Goal: Task Accomplishment & Management: Use online tool/utility

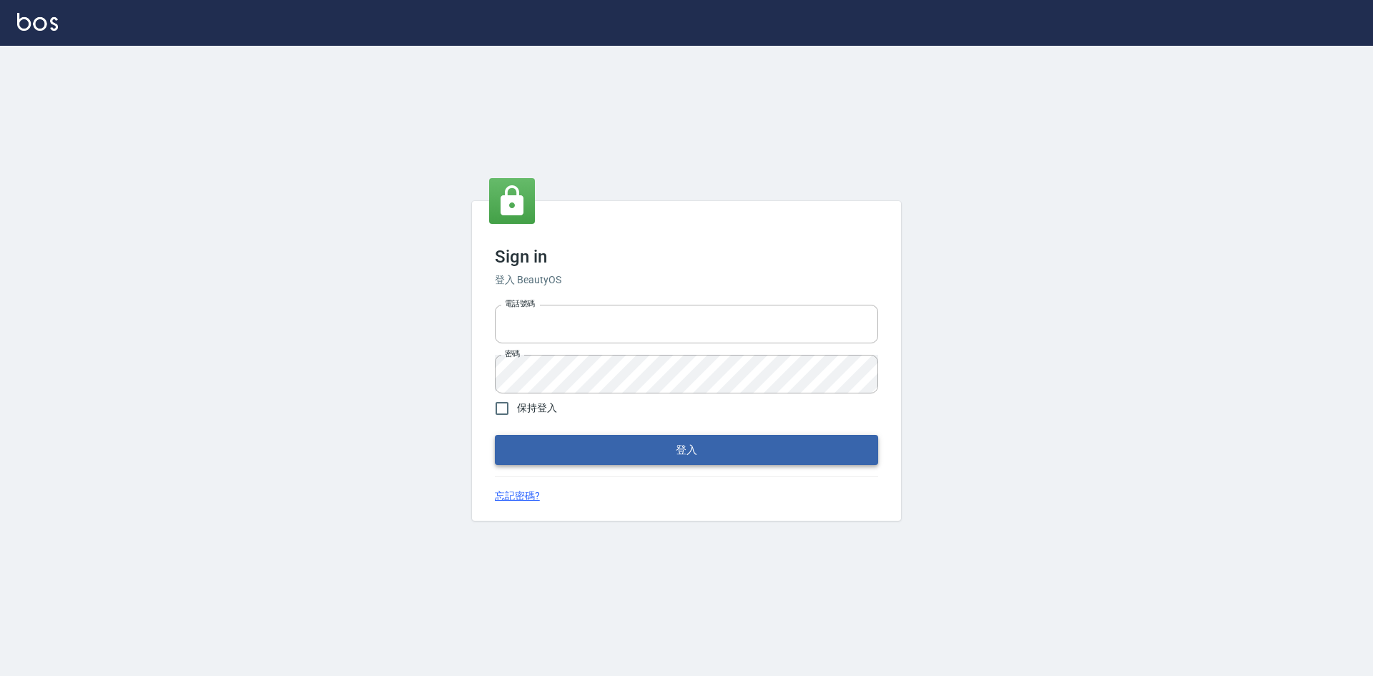
type input "0963852741"
click at [586, 454] on button "登入" at bounding box center [686, 450] width 383 height 30
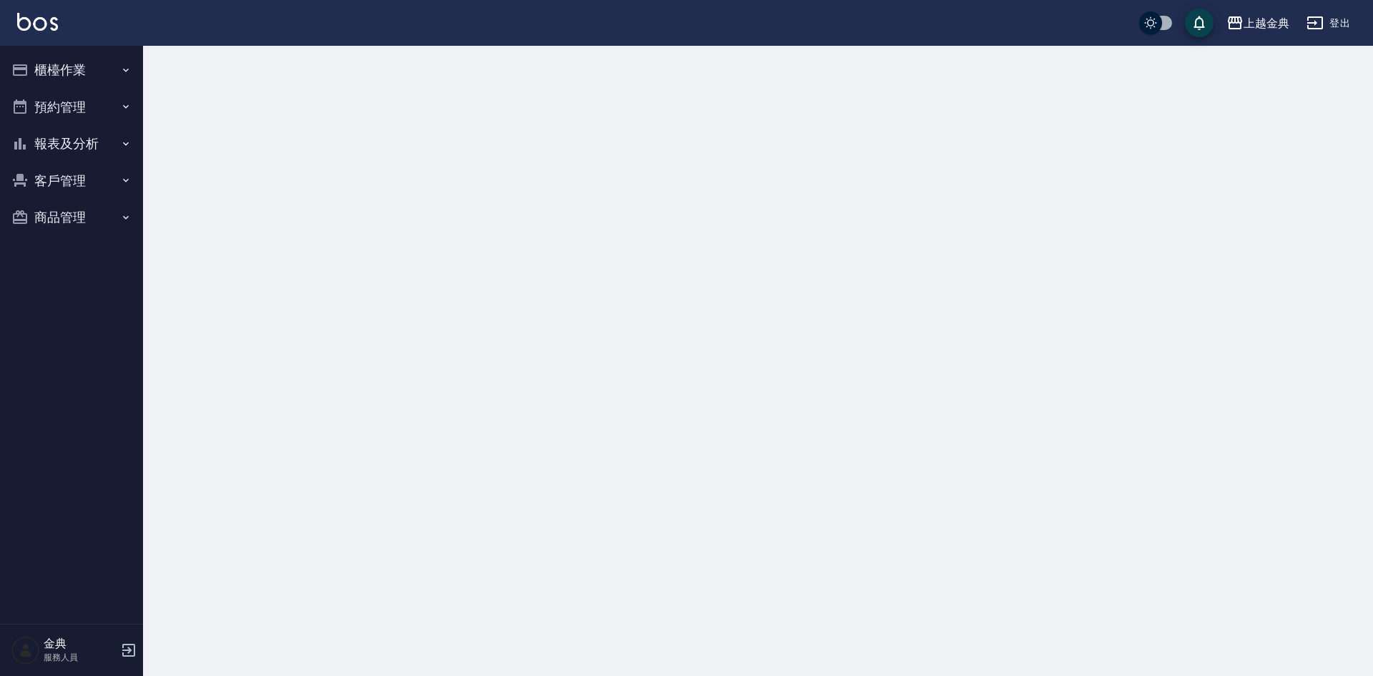
click at [99, 69] on button "櫃檯作業" at bounding box center [72, 70] width 132 height 37
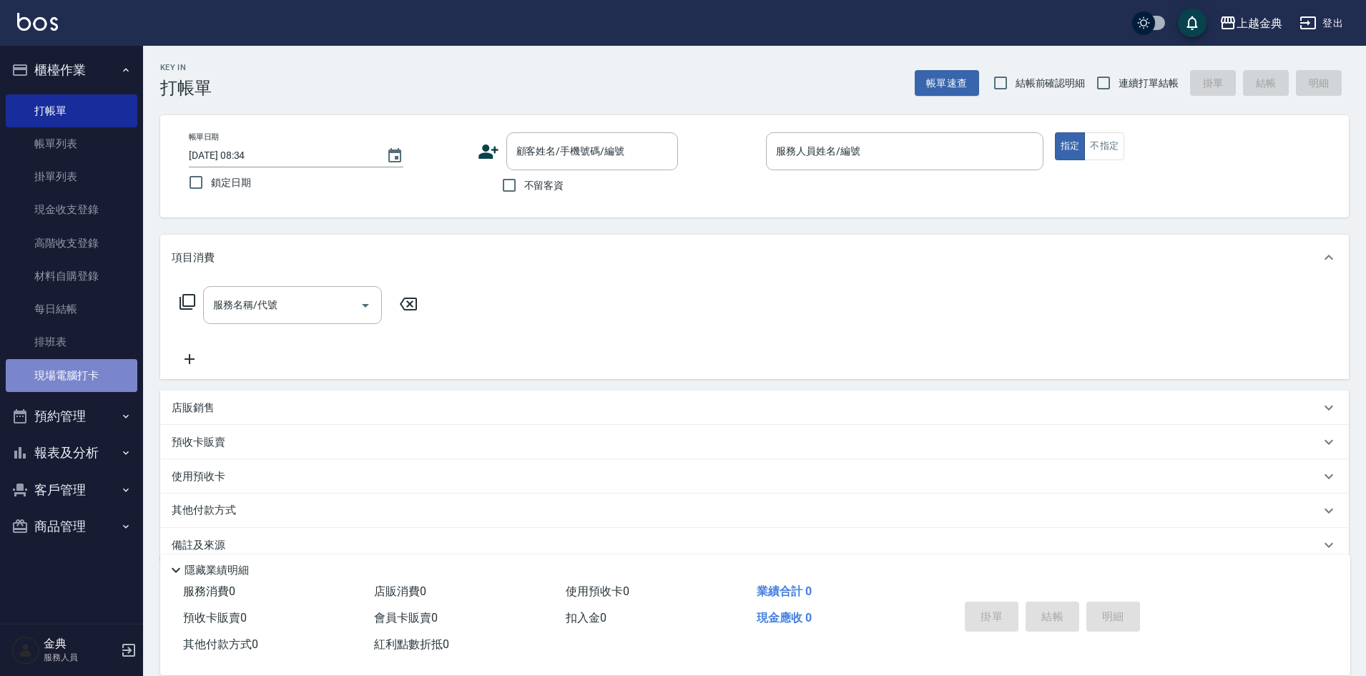
click at [76, 373] on link "現場電腦打卡" at bounding box center [72, 375] width 132 height 33
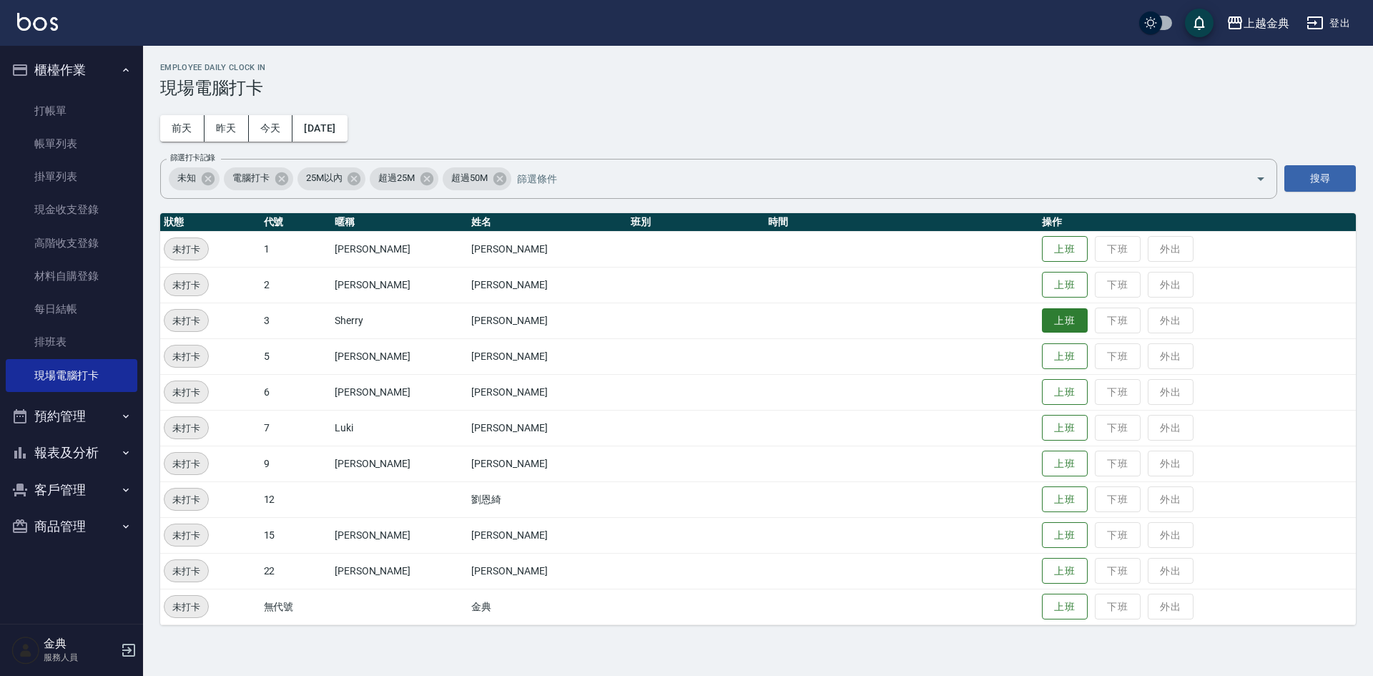
click at [1042, 323] on button "上班" at bounding box center [1065, 320] width 46 height 25
